Goal: Information Seeking & Learning: Learn about a topic

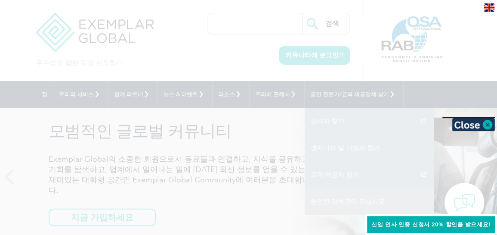
click at [336, 201] on div at bounding box center [248, 117] width 497 height 235
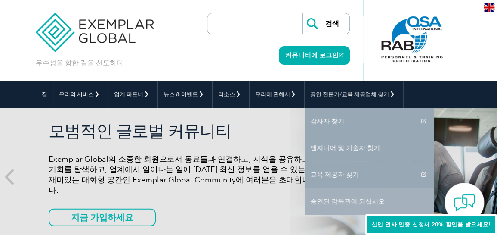
click at [317, 201] on link "승인된 감독관이 되십시오" at bounding box center [369, 201] width 129 height 27
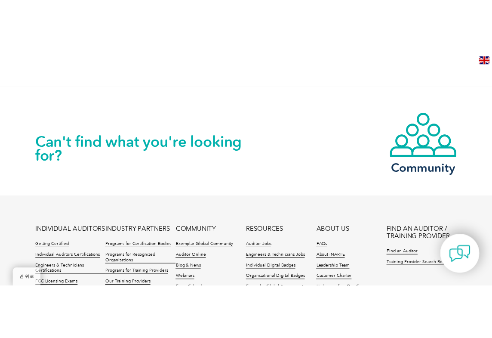
scroll to position [645, 0]
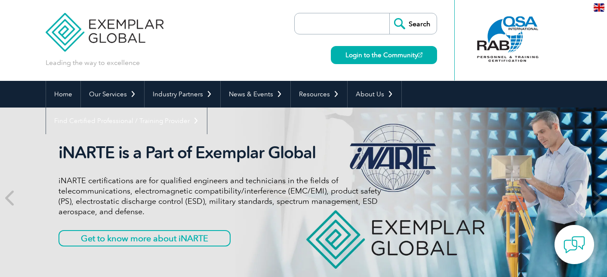
click at [526, 6] on img at bounding box center [599, 7] width 11 height 8
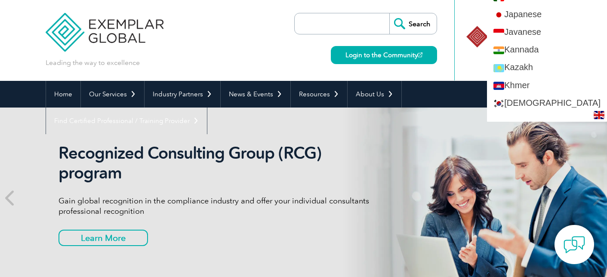
scroll to position [775, 0]
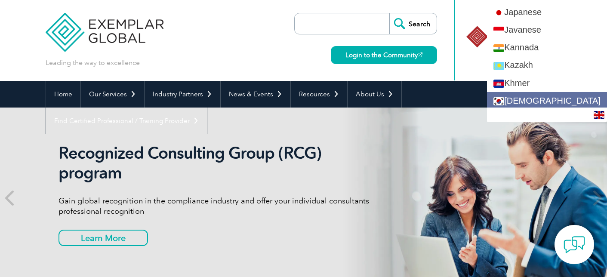
click at [526, 98] on link "[DEMOGRAPHIC_DATA]" at bounding box center [547, 101] width 120 height 18
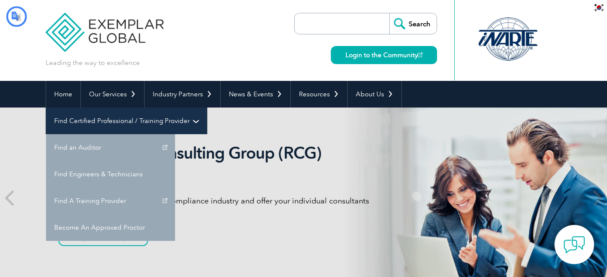
scroll to position [0, 0]
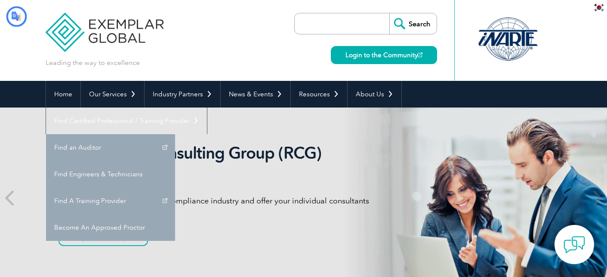
type input "찾다"
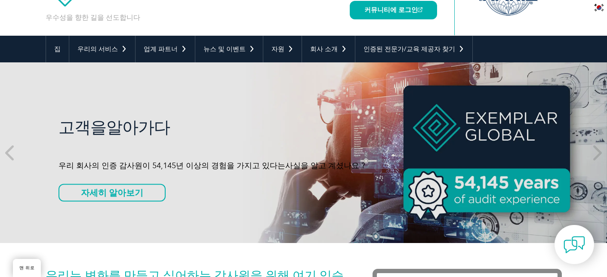
scroll to position [43, 0]
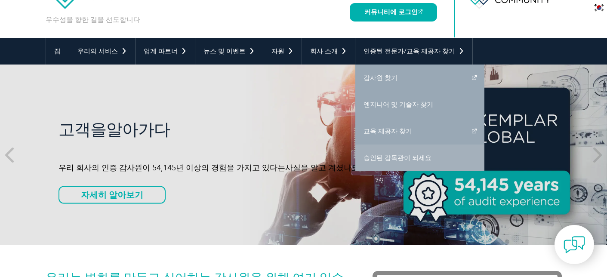
click at [402, 155] on font "승인된 감독관이 되세요" at bounding box center [398, 158] width 68 height 8
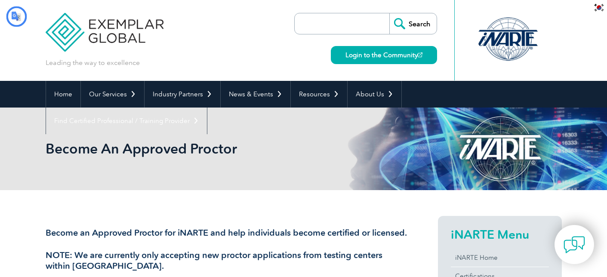
type input "찾다"
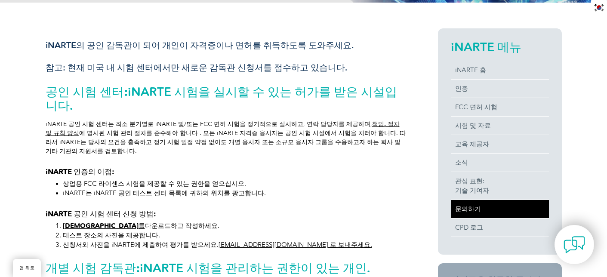
scroll to position [172, 0]
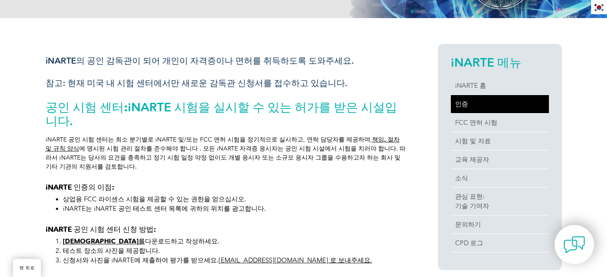
click at [480, 101] on link "인증" at bounding box center [500, 104] width 98 height 18
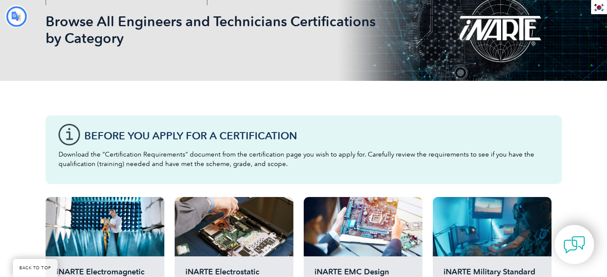
type input "찾다"
